Goal: Information Seeking & Learning: Learn about a topic

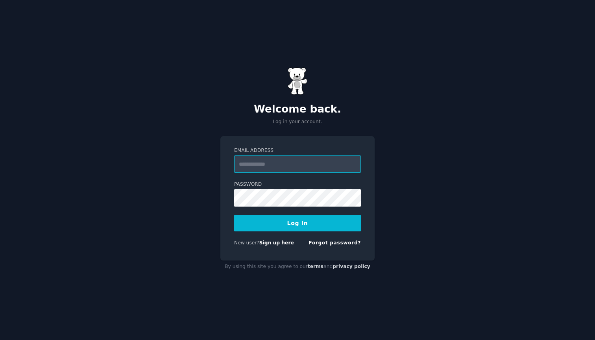
type input "**********"
click at [295, 227] on button "Log In" at bounding box center [297, 223] width 127 height 17
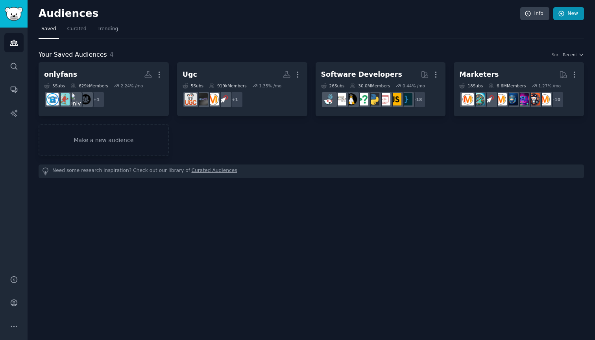
click at [566, 14] on link "New" at bounding box center [568, 13] width 31 height 13
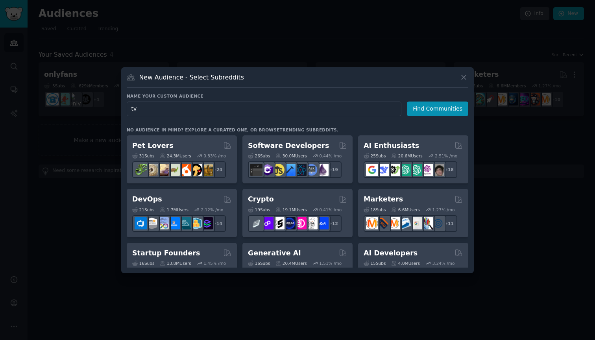
type input "t"
type input "iptv"
click at [439, 109] on button "Find Communities" at bounding box center [437, 108] width 61 height 15
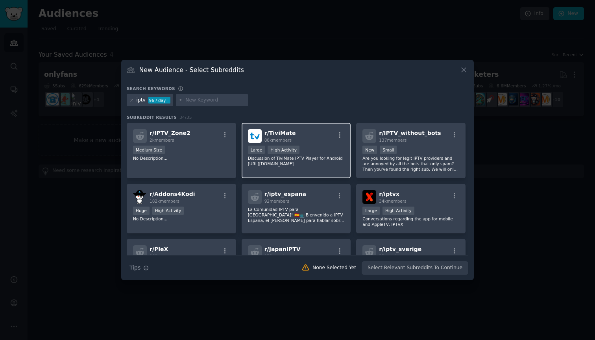
click at [295, 159] on p "Discussion of TiviMate IPTV Player for Android [URL][DOMAIN_NAME]" at bounding box center [296, 160] width 97 height 11
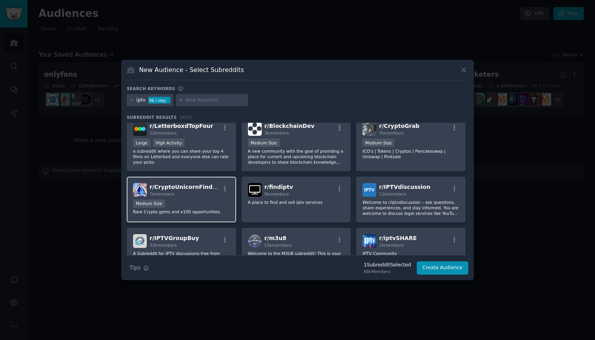
scroll to position [279, 0]
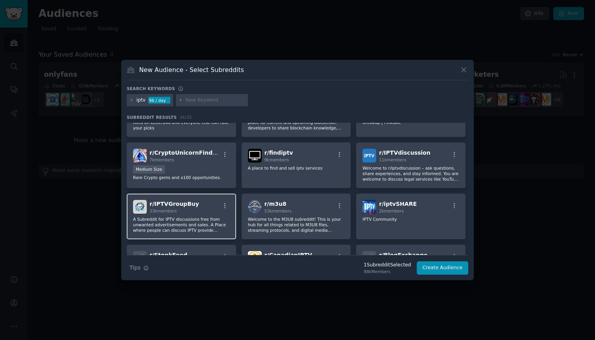
click at [209, 216] on p "A Subreddit for IPTV discussions free from unwanted advertisements and sales. A…" at bounding box center [181, 224] width 97 height 17
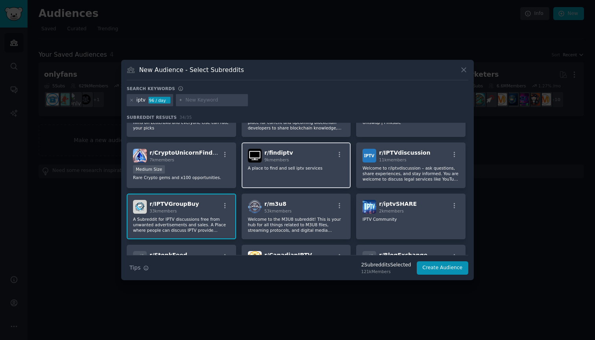
click at [319, 177] on div "r/ findiptv 9k members A place to find and sell iptv services" at bounding box center [295, 165] width 109 height 46
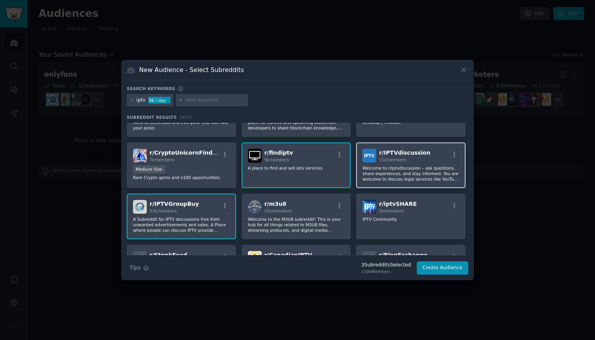
click at [396, 173] on p "Welcome to r/iptvdiscussion – ask questions, share experiences, and stay inform…" at bounding box center [410, 173] width 97 height 17
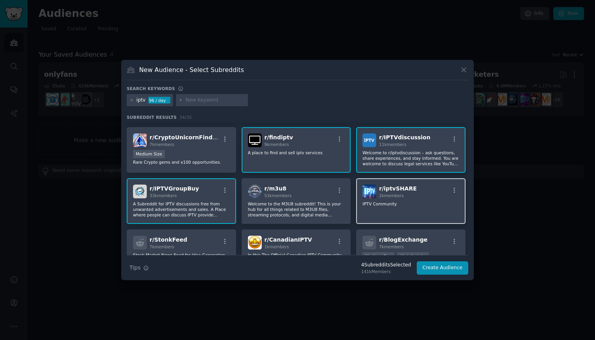
scroll to position [299, 0]
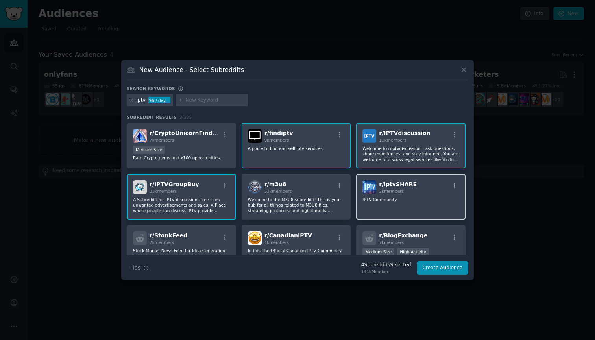
click at [400, 204] on div "r/ iptvSHARE 2k members IPTV Community" at bounding box center [410, 197] width 109 height 46
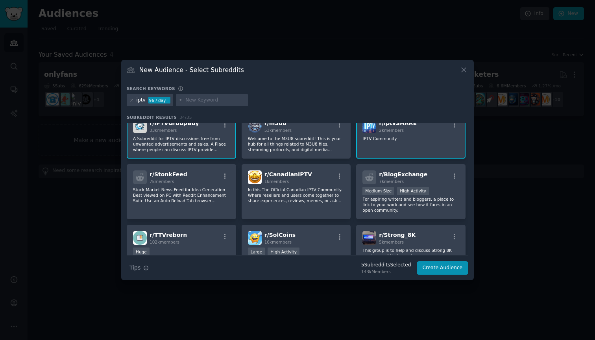
scroll to position [363, 0]
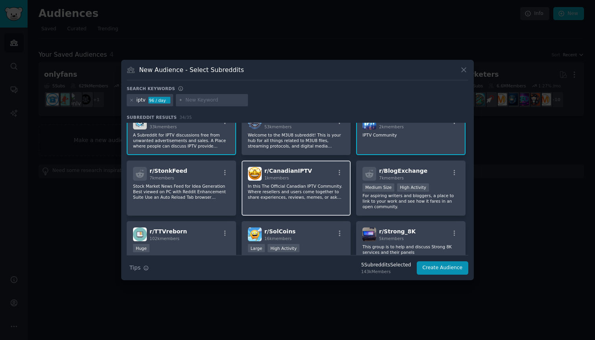
click at [276, 198] on p "In this The Official Canadian IPTV Community. Where resellers and users come to…" at bounding box center [296, 191] width 97 height 17
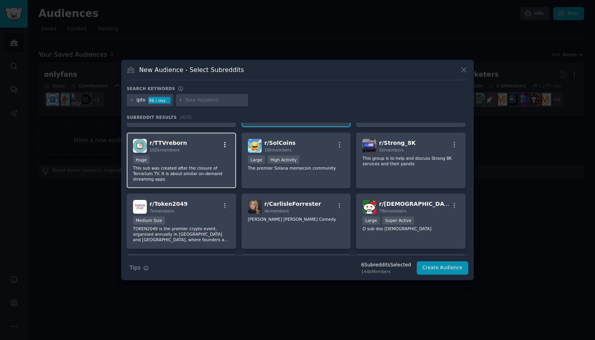
scroll to position [458, 0]
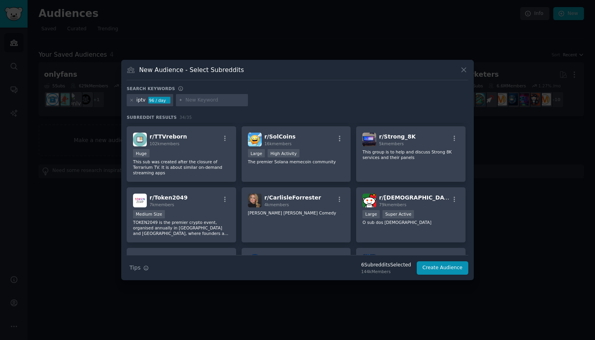
click at [212, 104] on div at bounding box center [212, 100] width 72 height 13
click at [199, 101] on input "text" at bounding box center [215, 100] width 60 height 7
type input "uk tv"
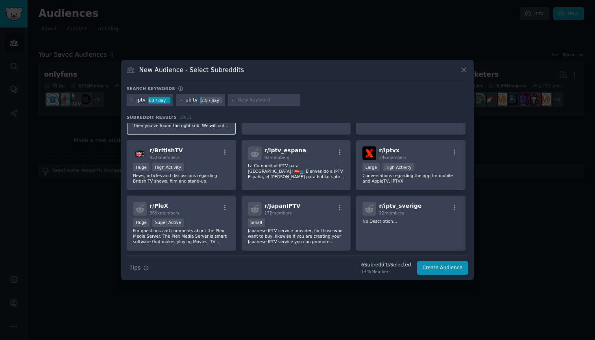
scroll to position [106, 0]
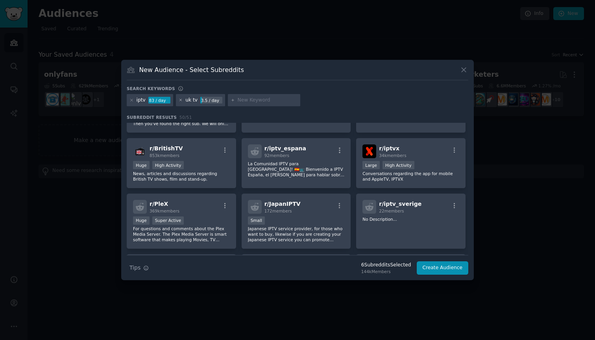
click at [180, 101] on icon at bounding box center [181, 100] width 4 height 4
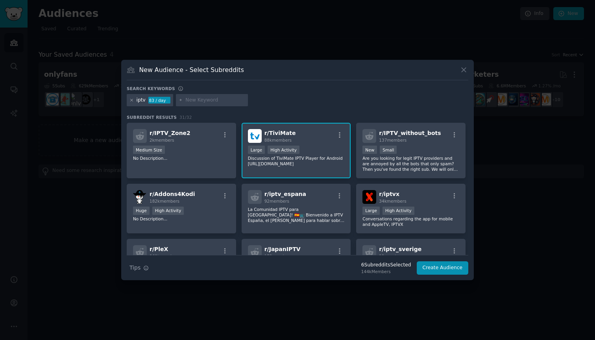
click at [132, 101] on icon at bounding box center [131, 100] width 4 height 4
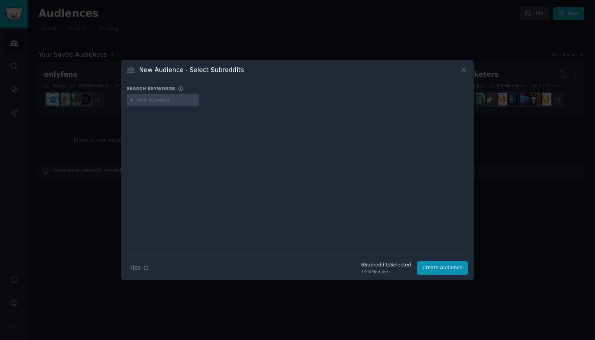
click at [175, 104] on div at bounding box center [163, 100] width 72 height 13
click at [170, 99] on input "text" at bounding box center [166, 100] width 60 height 7
type input "expat"
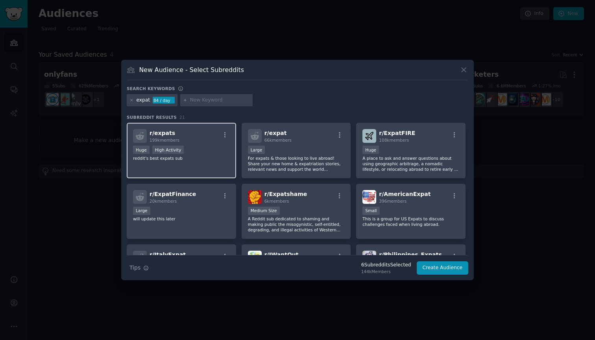
click at [183, 138] on div "r/ expats 199k members" at bounding box center [181, 136] width 97 height 14
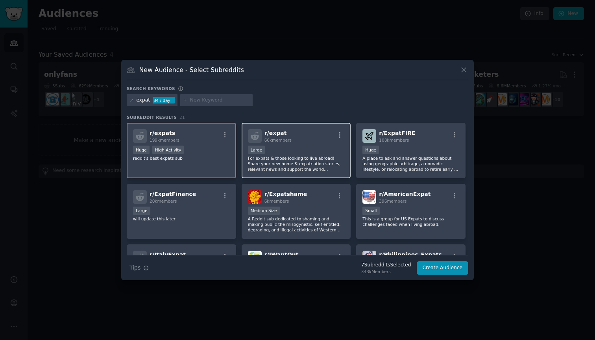
click at [297, 143] on div "r/ expat 66k members" at bounding box center [296, 136] width 97 height 14
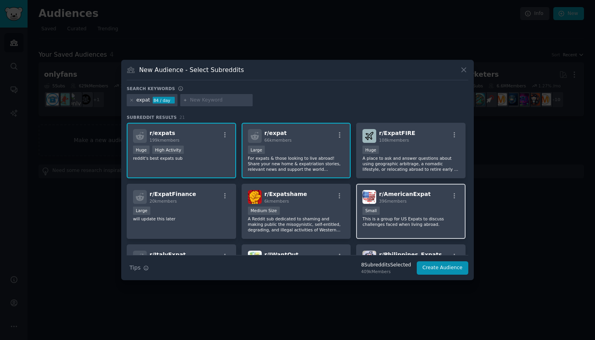
click at [401, 197] on span "r/ AmericanExpat" at bounding box center [405, 194] width 52 height 6
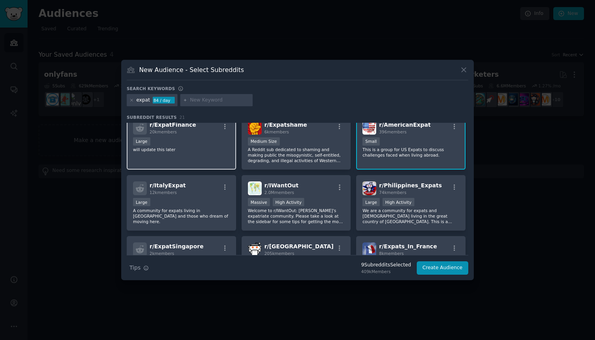
scroll to position [70, 0]
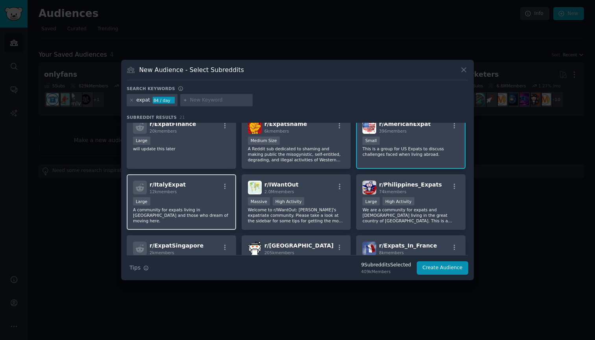
click at [217, 191] on div "r/ ItalyExpat 12k members" at bounding box center [181, 188] width 97 height 14
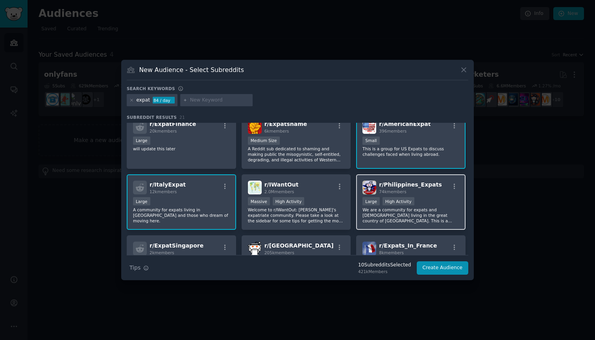
click at [402, 186] on span "r/ [GEOGRAPHIC_DATA]" at bounding box center [410, 184] width 63 height 6
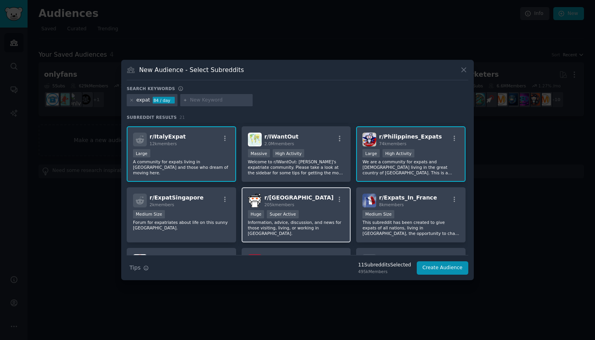
scroll to position [118, 0]
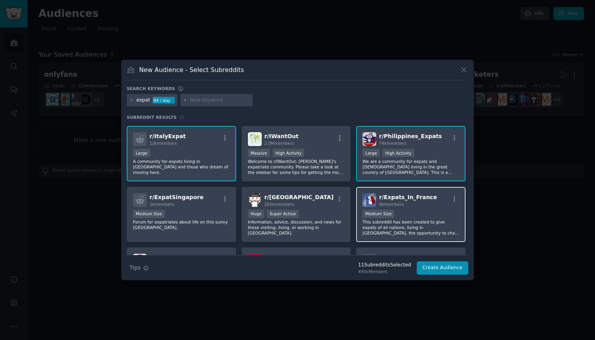
click at [405, 200] on span "r/ Expats_In_France" at bounding box center [408, 197] width 58 height 6
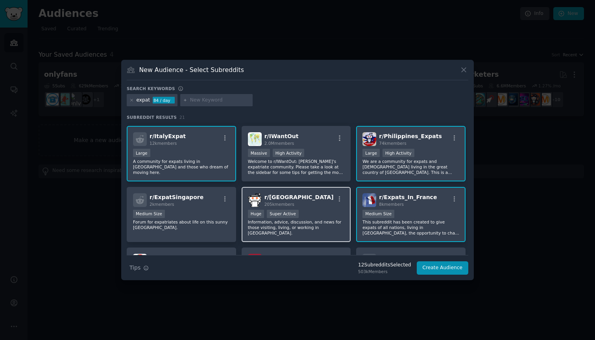
click at [297, 204] on div "r/ UAE 205k members" at bounding box center [296, 200] width 97 height 14
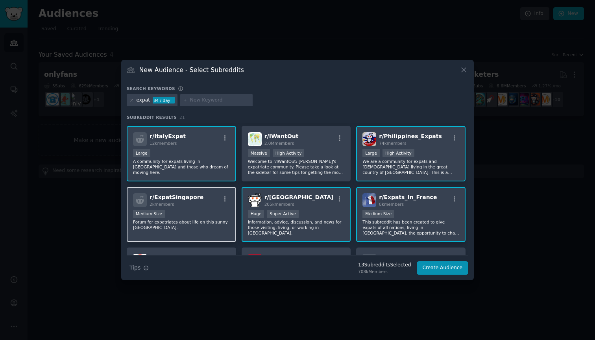
click at [192, 211] on div "Medium Size" at bounding box center [181, 215] width 97 height 10
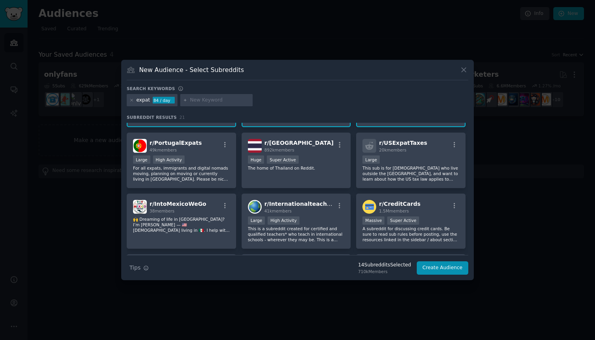
scroll to position [232, 0]
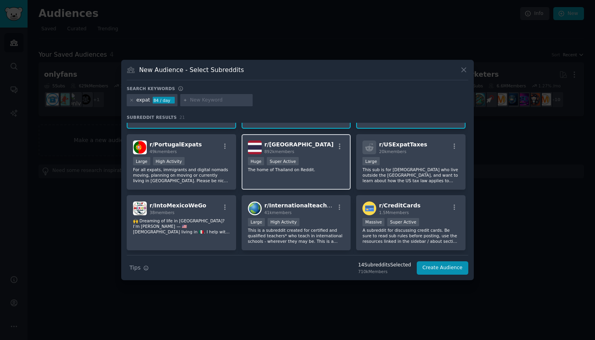
click at [334, 156] on div "r/ Thailand 892k members 100,000 - 1,000,000 members Huge Super Active The home…" at bounding box center [295, 161] width 109 height 55
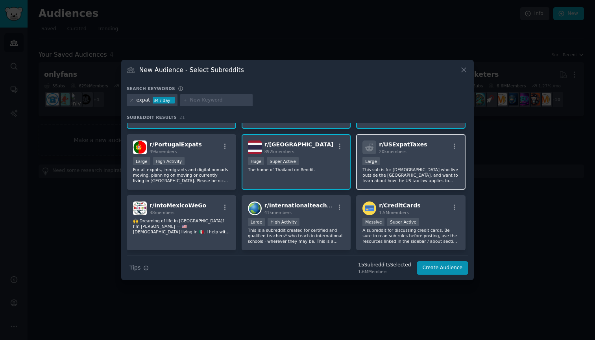
click at [429, 152] on div "r/ USExpatTaxes 20k members" at bounding box center [410, 147] width 97 height 14
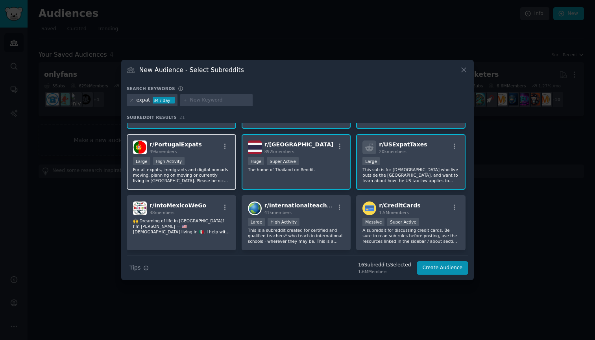
click at [214, 155] on div "r/ PortugalExpats 49k members Large High Activity For all expats, immigrants an…" at bounding box center [181, 161] width 109 height 55
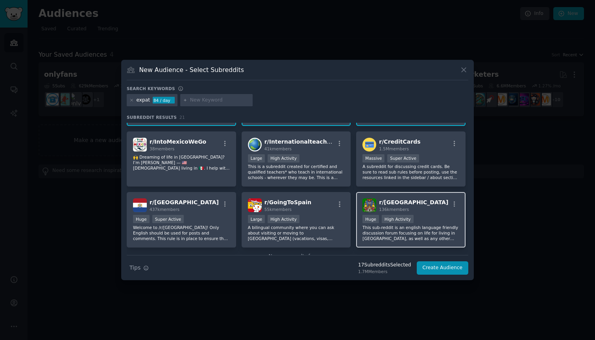
scroll to position [300, 0]
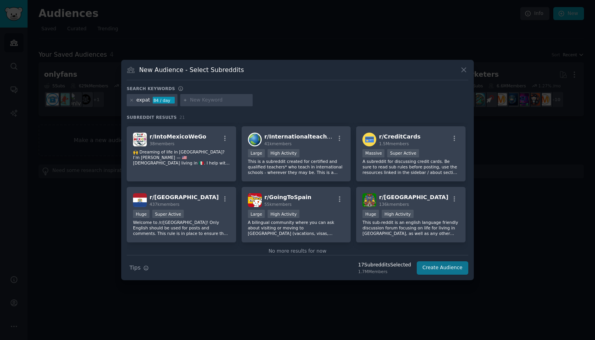
click at [437, 264] on button "Create Audience" at bounding box center [442, 267] width 52 height 13
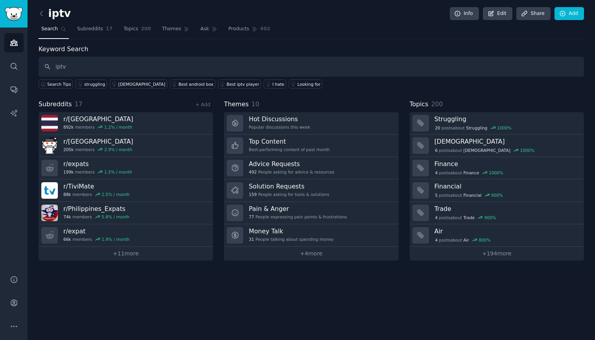
type input "iptv"
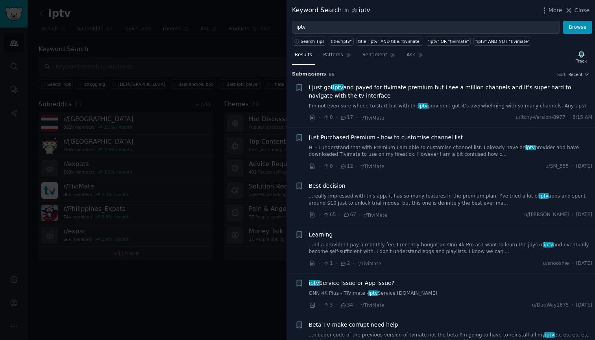
click at [371, 100] on div "I just got iptv and payed for tivimate premium but i see a million channels and…" at bounding box center [451, 96] width 284 height 26
click at [364, 104] on link "I’m not even sure wheee to start but with the iptv provider I got it’s overwhel…" at bounding box center [451, 106] width 284 height 7
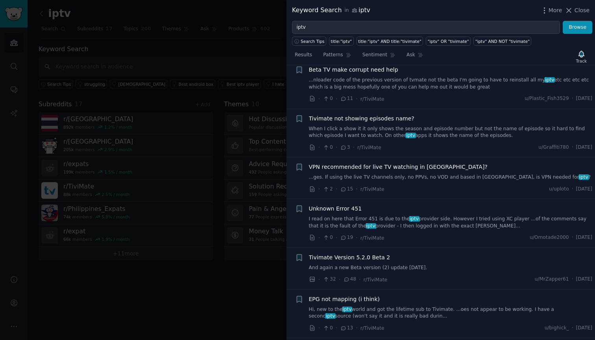
scroll to position [398, 0]
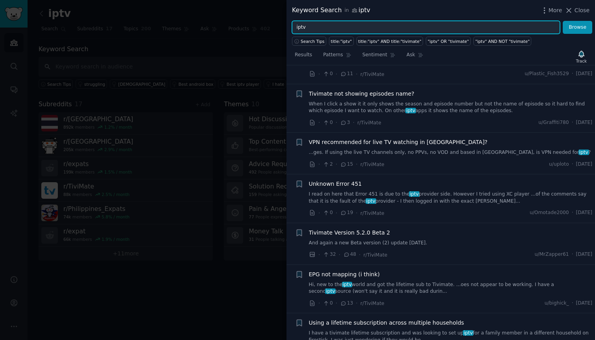
click at [371, 28] on input "iptv" at bounding box center [426, 27] width 268 height 13
type input "uk tv"
click at [577, 27] on button "Browse" at bounding box center [576, 27] width 29 height 13
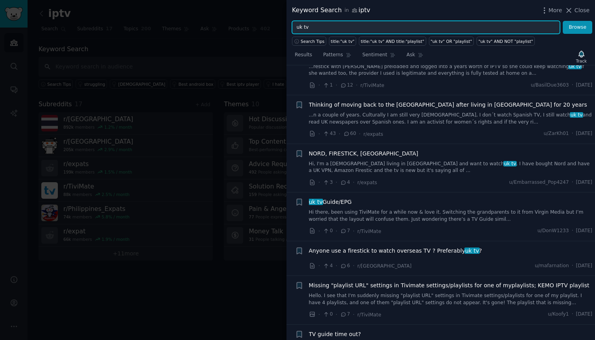
scroll to position [0, 0]
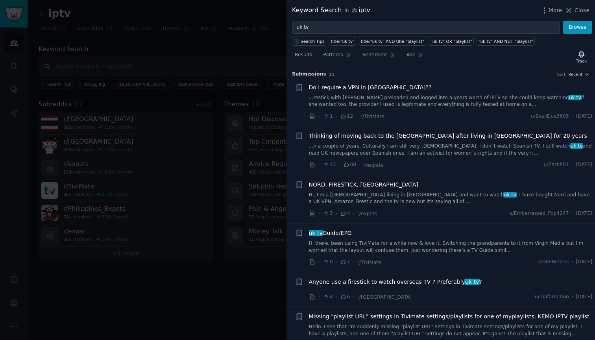
click at [345, 183] on span "NORD, FIRESTICK, [GEOGRAPHIC_DATA]" at bounding box center [363, 185] width 109 height 8
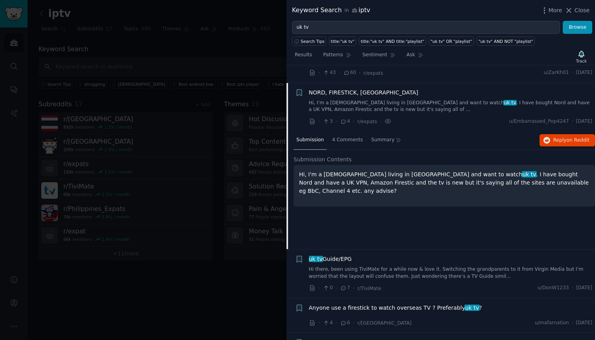
scroll to position [109, 0]
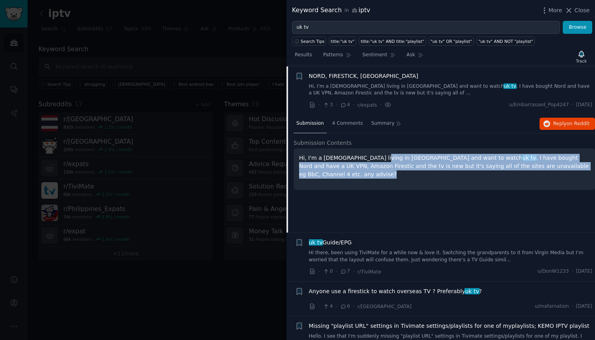
drag, startPoint x: 369, startPoint y: 153, endPoint x: 381, endPoint y: 169, distance: 20.2
click at [381, 169] on div "Hi, I'm a [DEMOGRAPHIC_DATA] living in [GEOGRAPHIC_DATA] and want to watch uk t…" at bounding box center [443, 169] width 301 height 42
drag, startPoint x: 393, startPoint y: 167, endPoint x: 366, endPoint y: 156, distance: 29.3
click at [366, 156] on p "Hi, I'm a [DEMOGRAPHIC_DATA] living in [GEOGRAPHIC_DATA] and want to watch uk t…" at bounding box center [444, 166] width 290 height 25
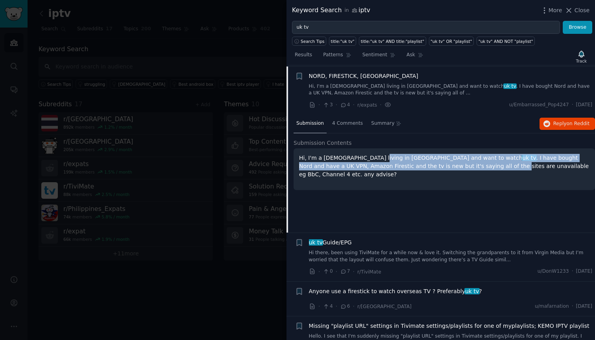
click at [366, 157] on p "Hi, I'm a [DEMOGRAPHIC_DATA] living in [GEOGRAPHIC_DATA] and want to watch uk t…" at bounding box center [444, 166] width 290 height 25
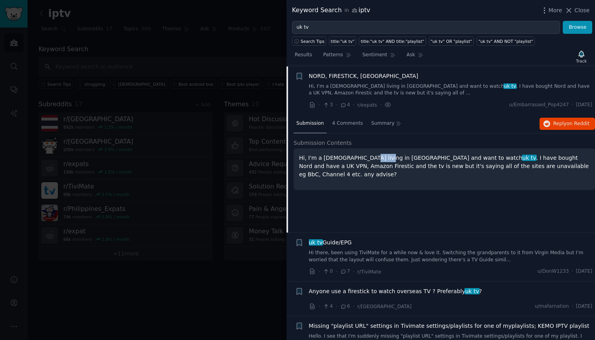
drag, startPoint x: 356, startPoint y: 153, endPoint x: 378, endPoint y: 158, distance: 23.2
click at [378, 158] on p "Hi, I'm a [DEMOGRAPHIC_DATA] living in [GEOGRAPHIC_DATA] and want to watch uk t…" at bounding box center [444, 166] width 290 height 25
click at [379, 159] on p "Hi, I'm a [DEMOGRAPHIC_DATA] living in [GEOGRAPHIC_DATA] and want to watch uk t…" at bounding box center [444, 166] width 290 height 25
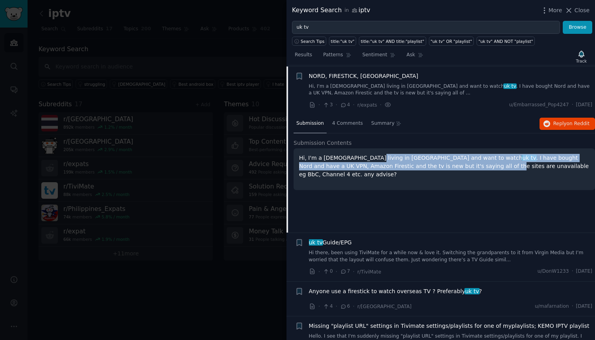
drag, startPoint x: 361, startPoint y: 153, endPoint x: 391, endPoint y: 163, distance: 31.8
click at [391, 163] on p "Hi, I'm a [DEMOGRAPHIC_DATA] living in [GEOGRAPHIC_DATA] and want to watch uk t…" at bounding box center [444, 166] width 290 height 25
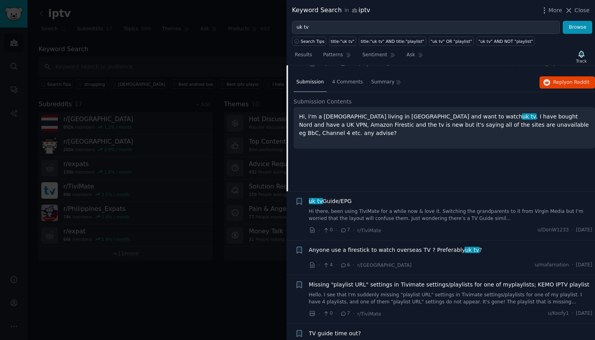
scroll to position [166, 0]
